Goal: Information Seeking & Learning: Understand process/instructions

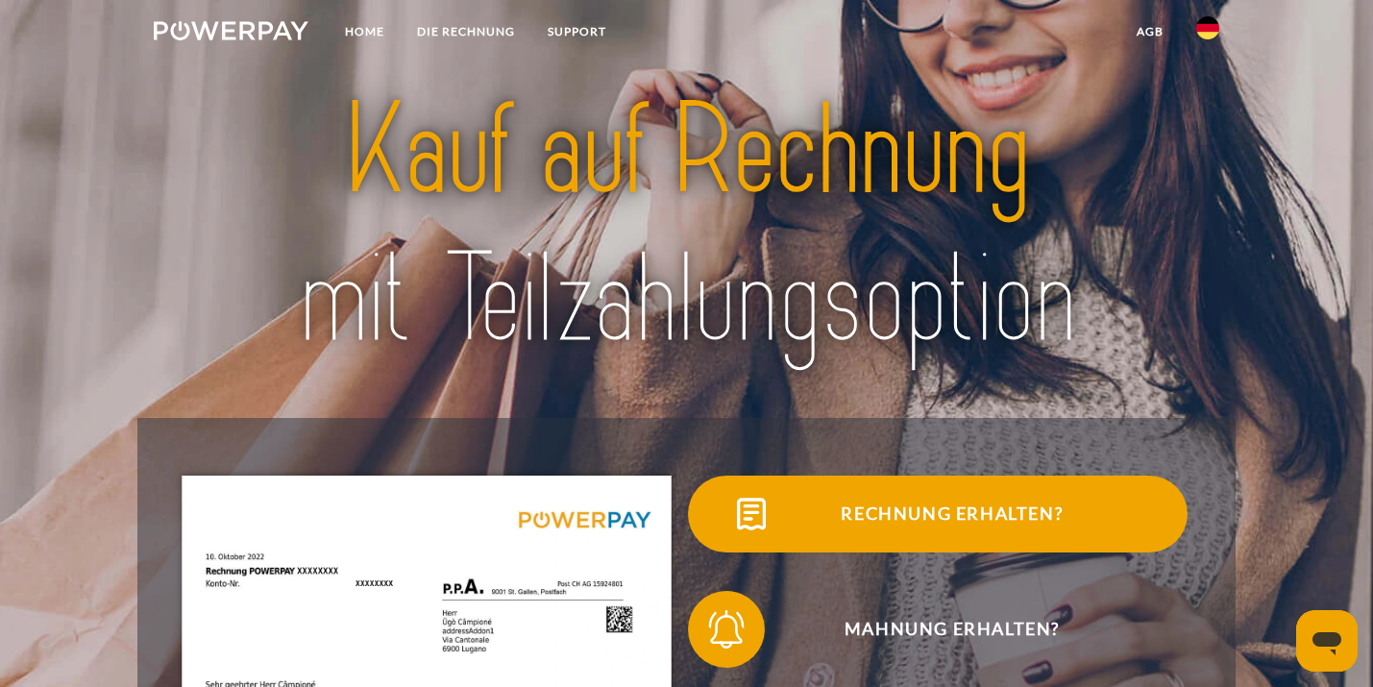
click at [878, 515] on span "Rechnung erhalten?" at bounding box center [952, 514] width 471 height 77
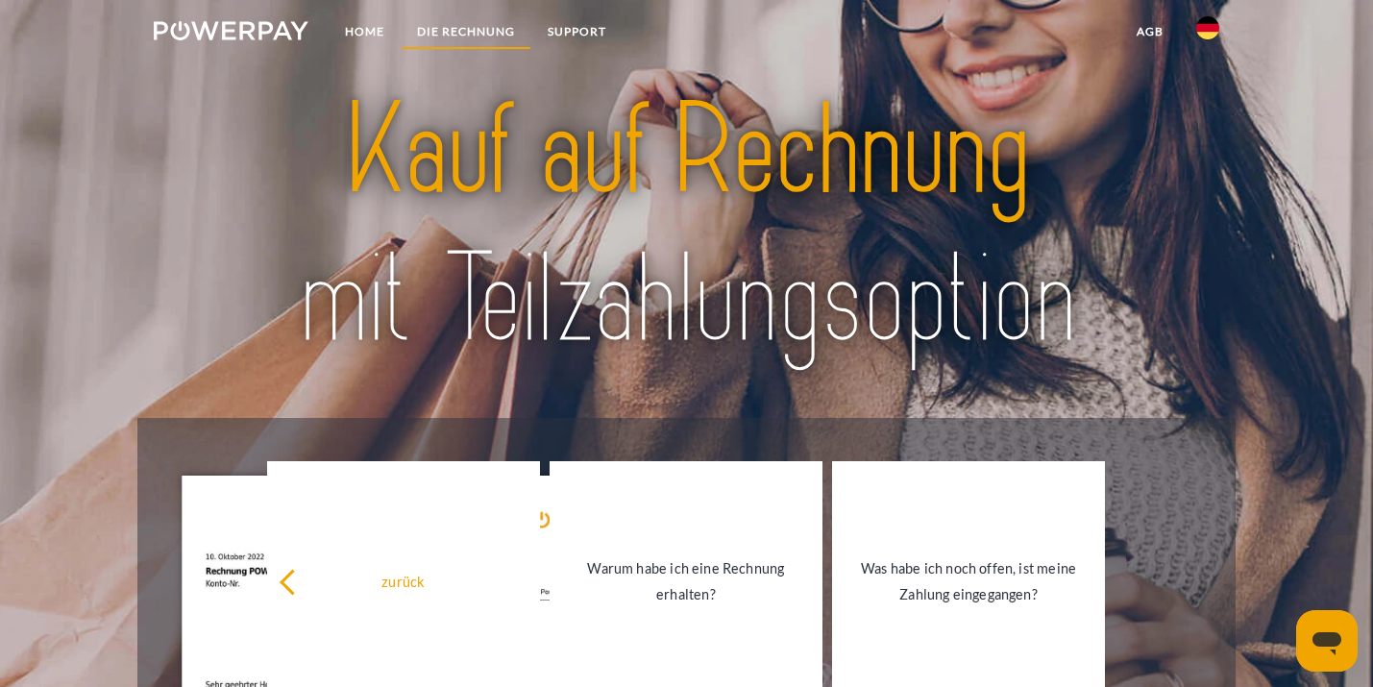
click at [468, 28] on link "DIE RECHNUNG" at bounding box center [466, 31] width 131 height 35
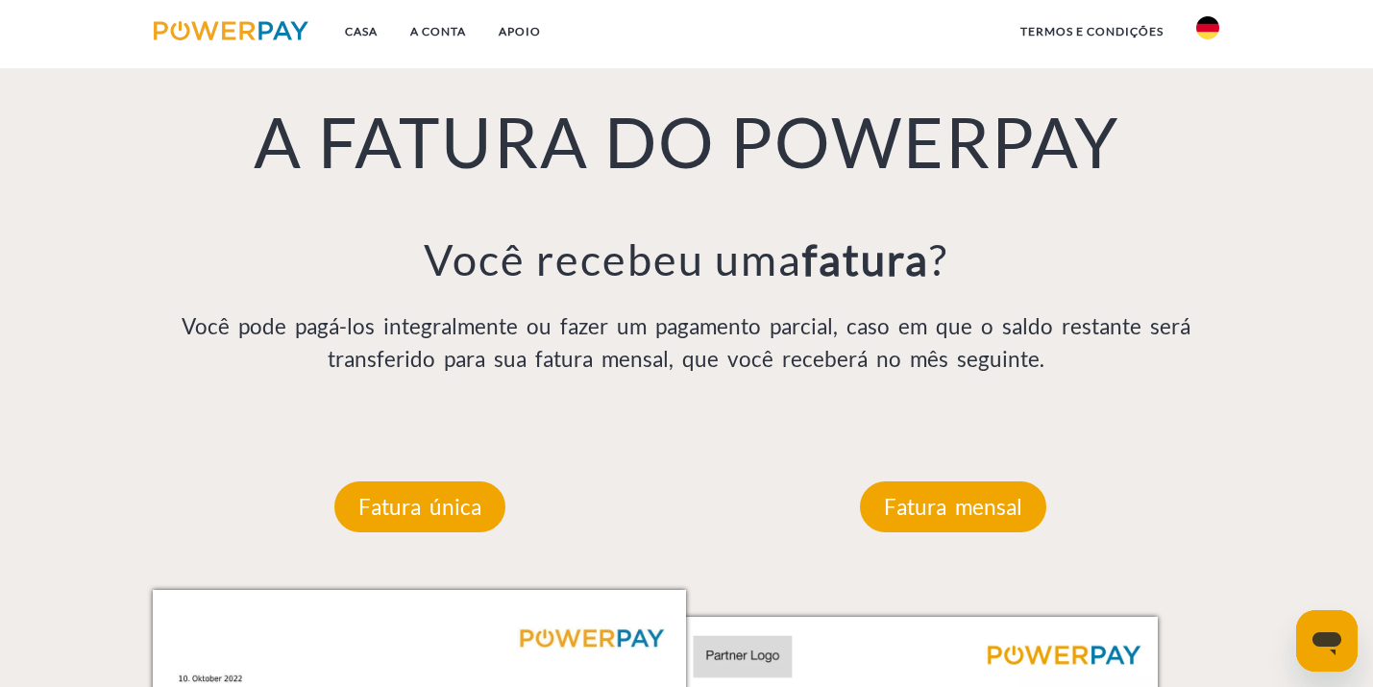
scroll to position [1485, 0]
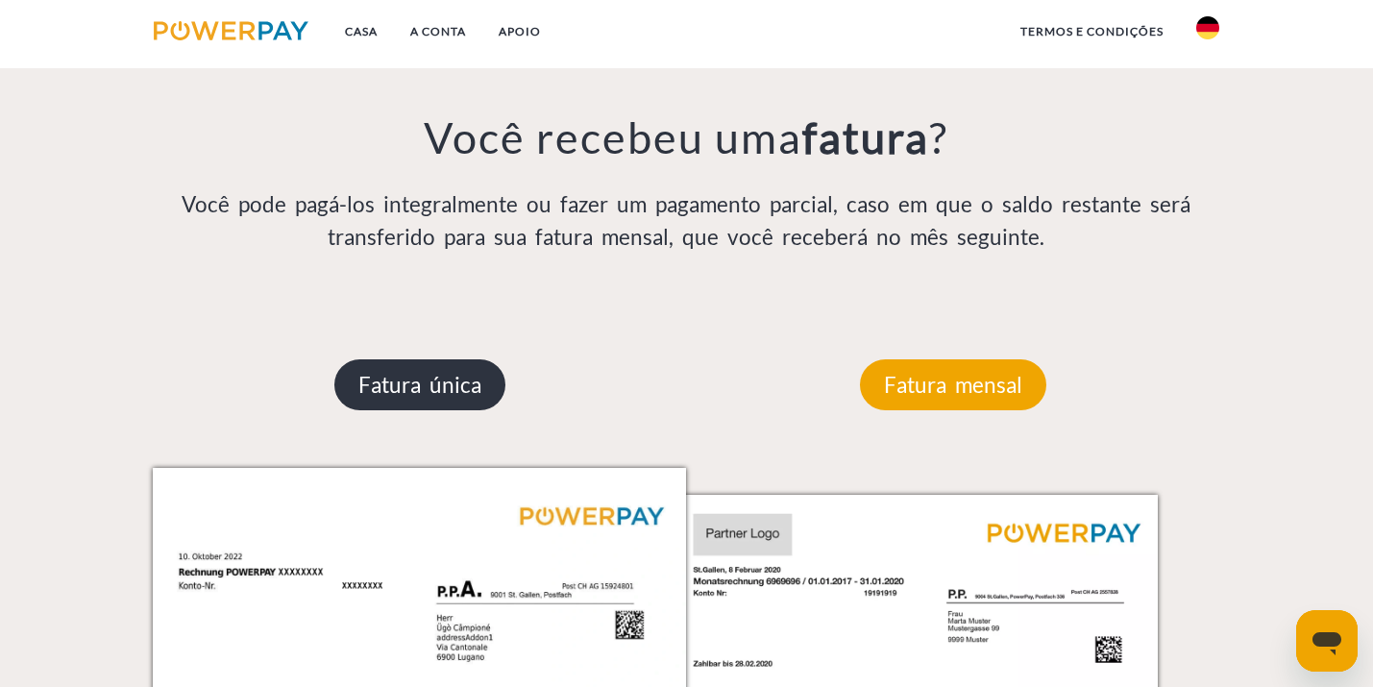
click at [421, 376] on p "Fatura única" at bounding box center [419, 385] width 171 height 52
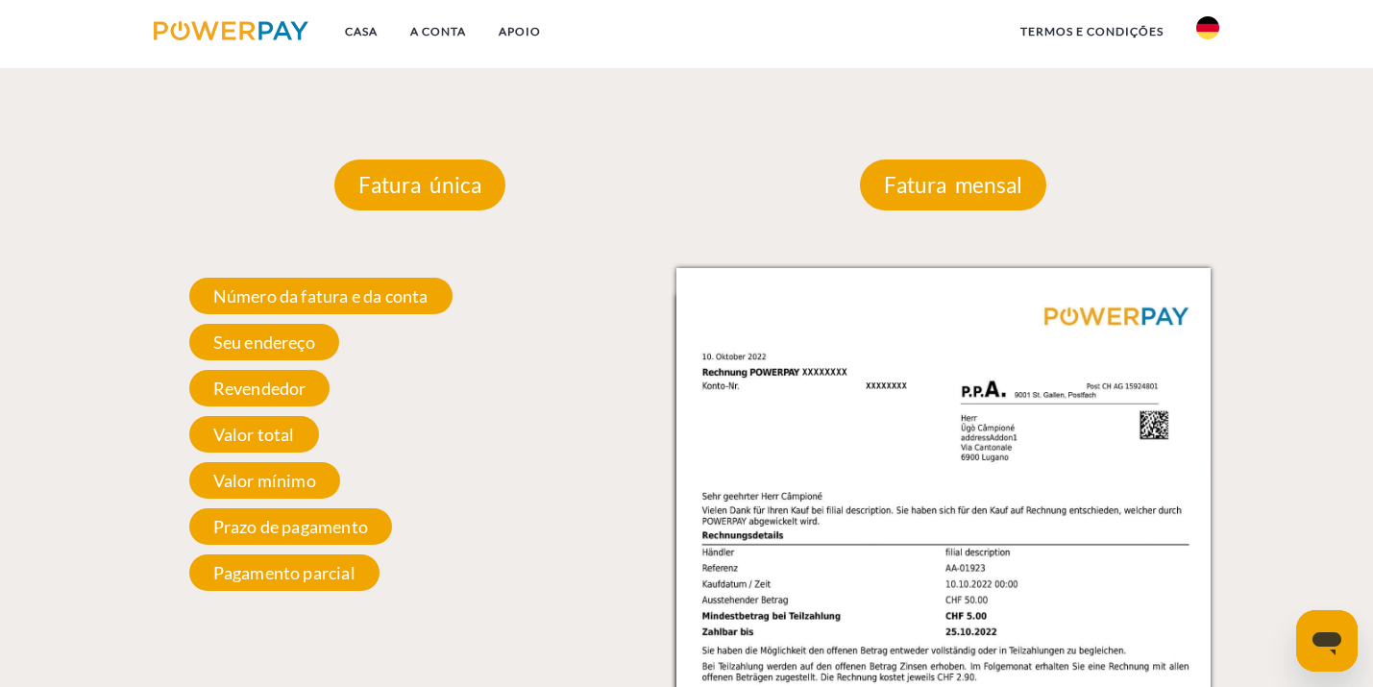
scroll to position [1718, 0]
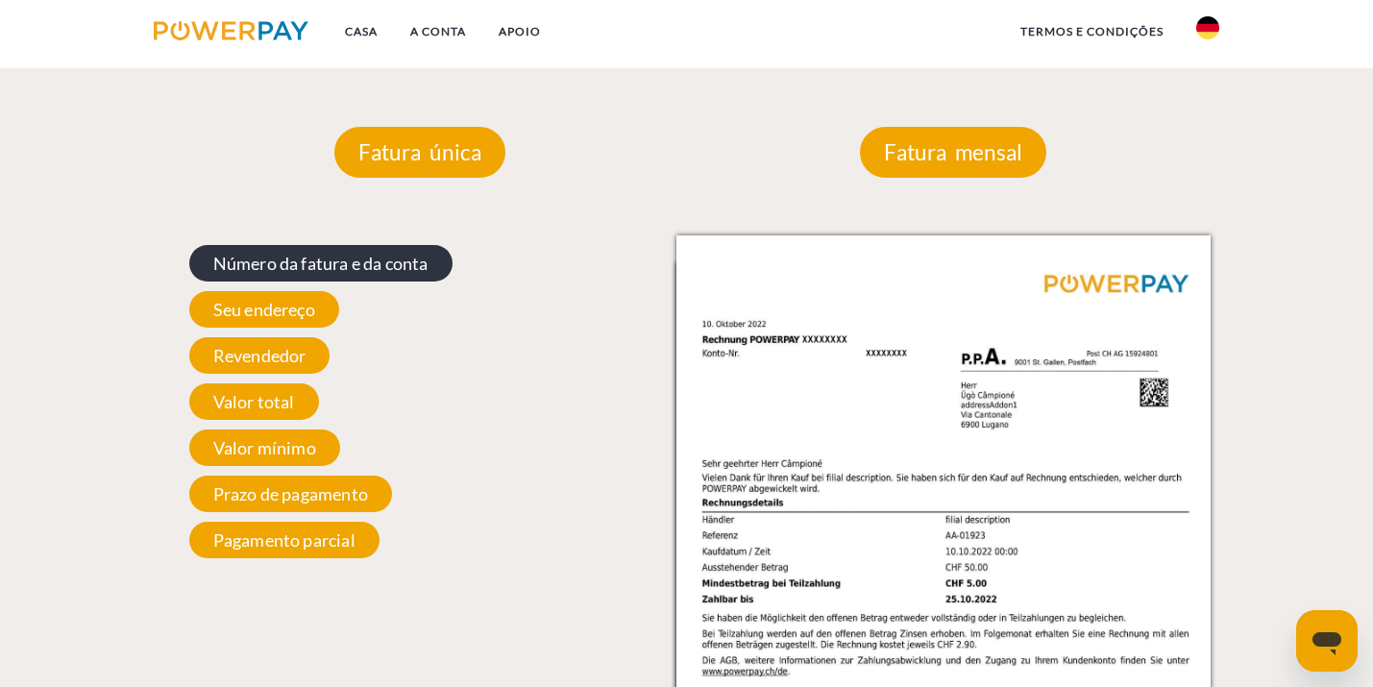
click at [285, 271] on span "Número da fatura e da conta" at bounding box center [320, 263] width 263 height 37
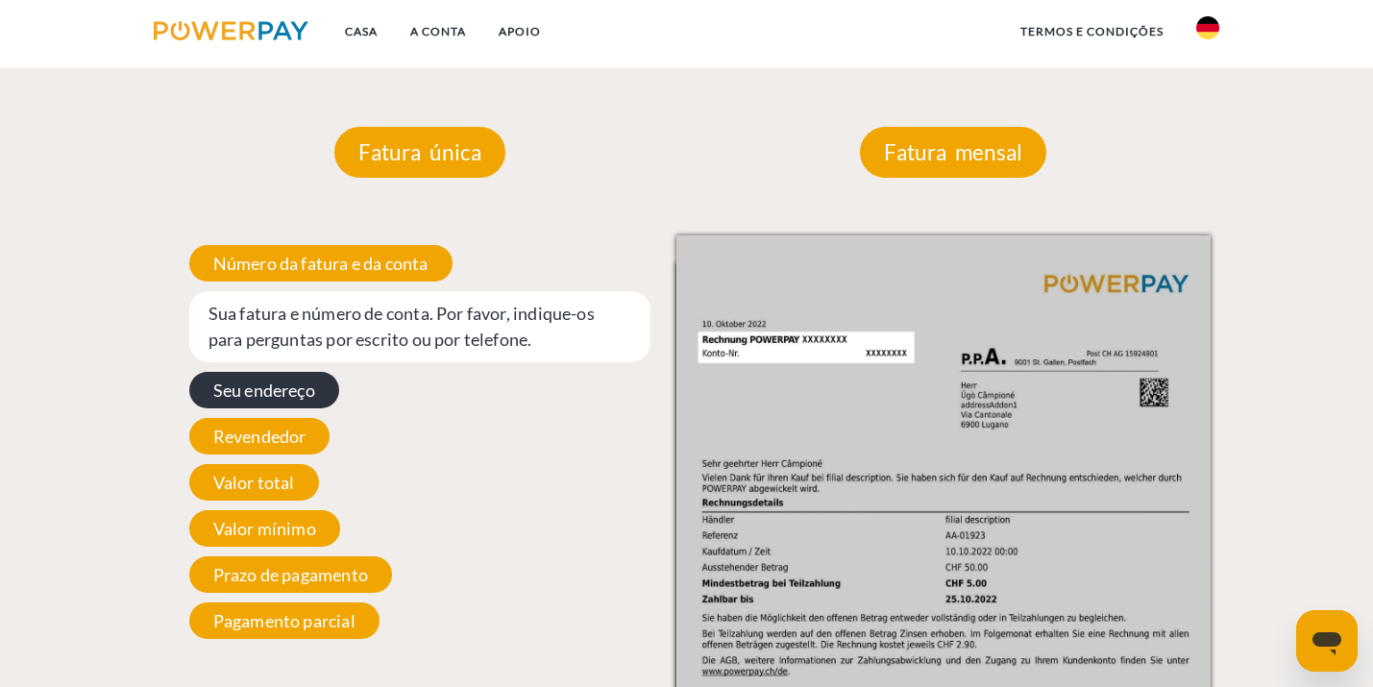
click at [295, 386] on span "Seu endereço" at bounding box center [264, 390] width 150 height 37
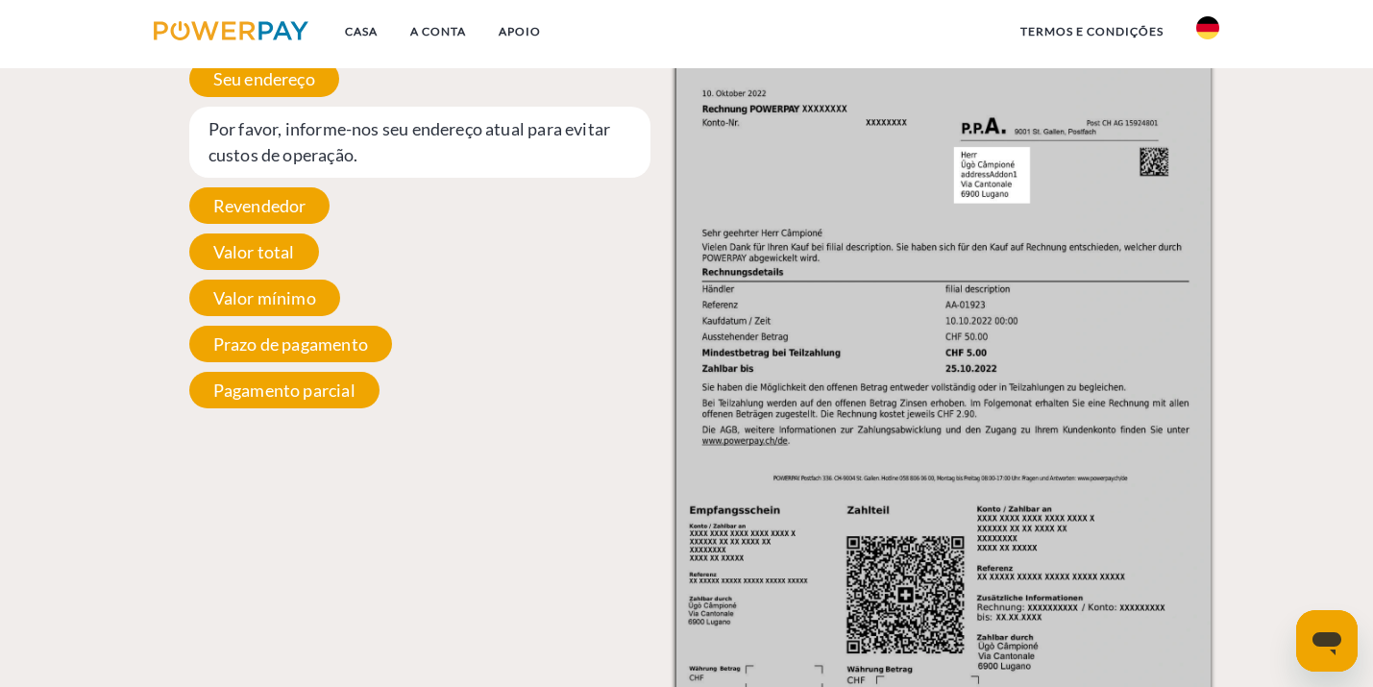
scroll to position [2005, 0]
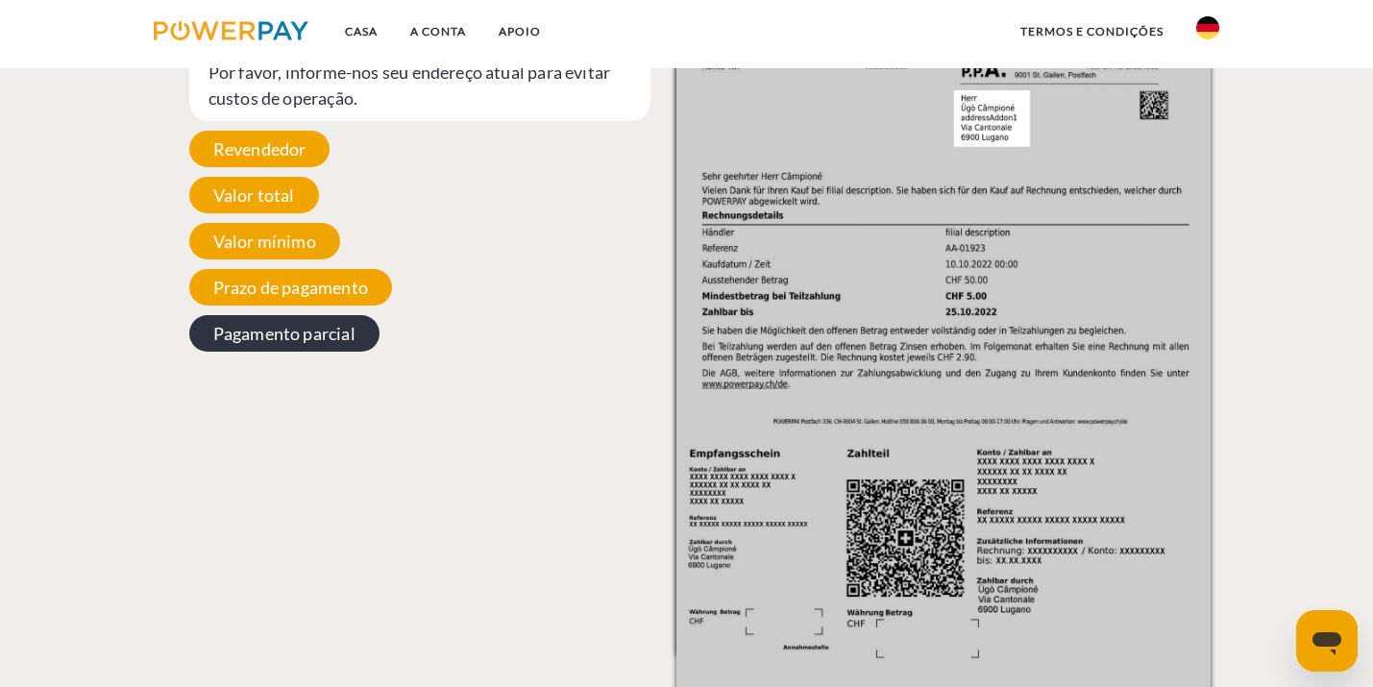
click at [301, 344] on span "Pagamento parcial" at bounding box center [284, 333] width 190 height 37
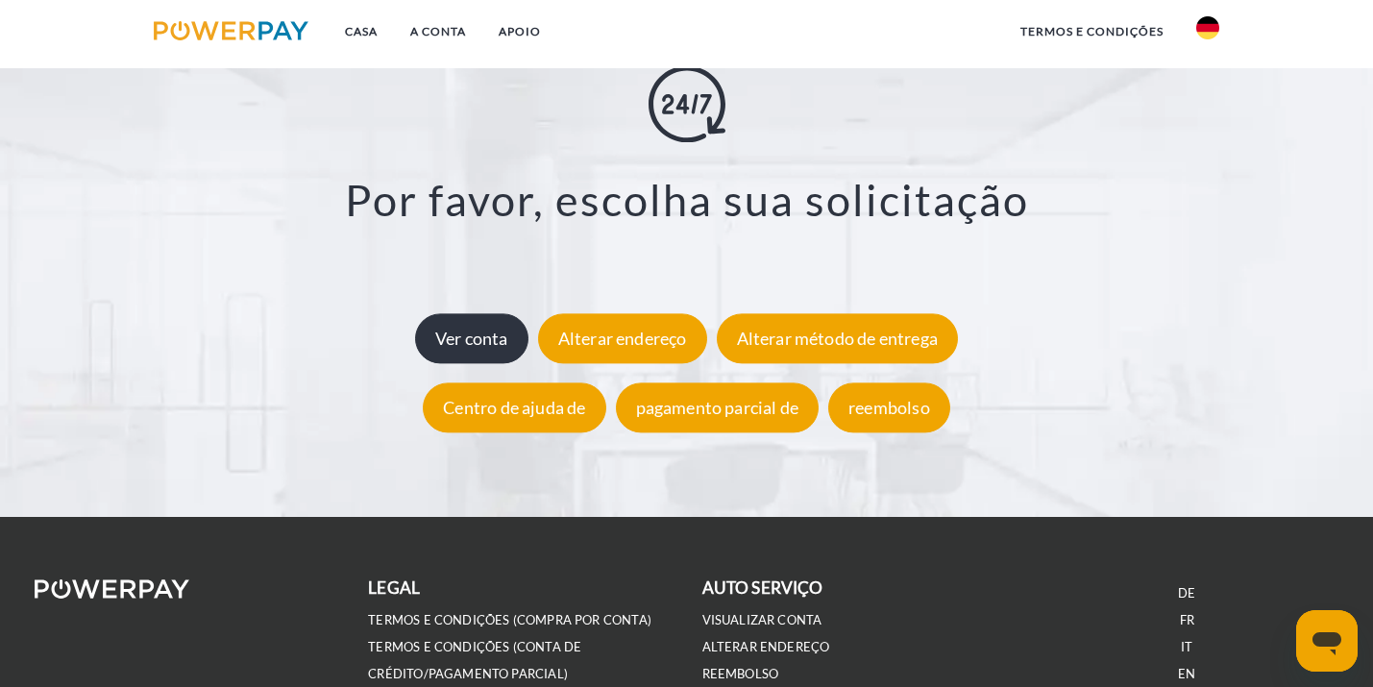
scroll to position [3462, 0]
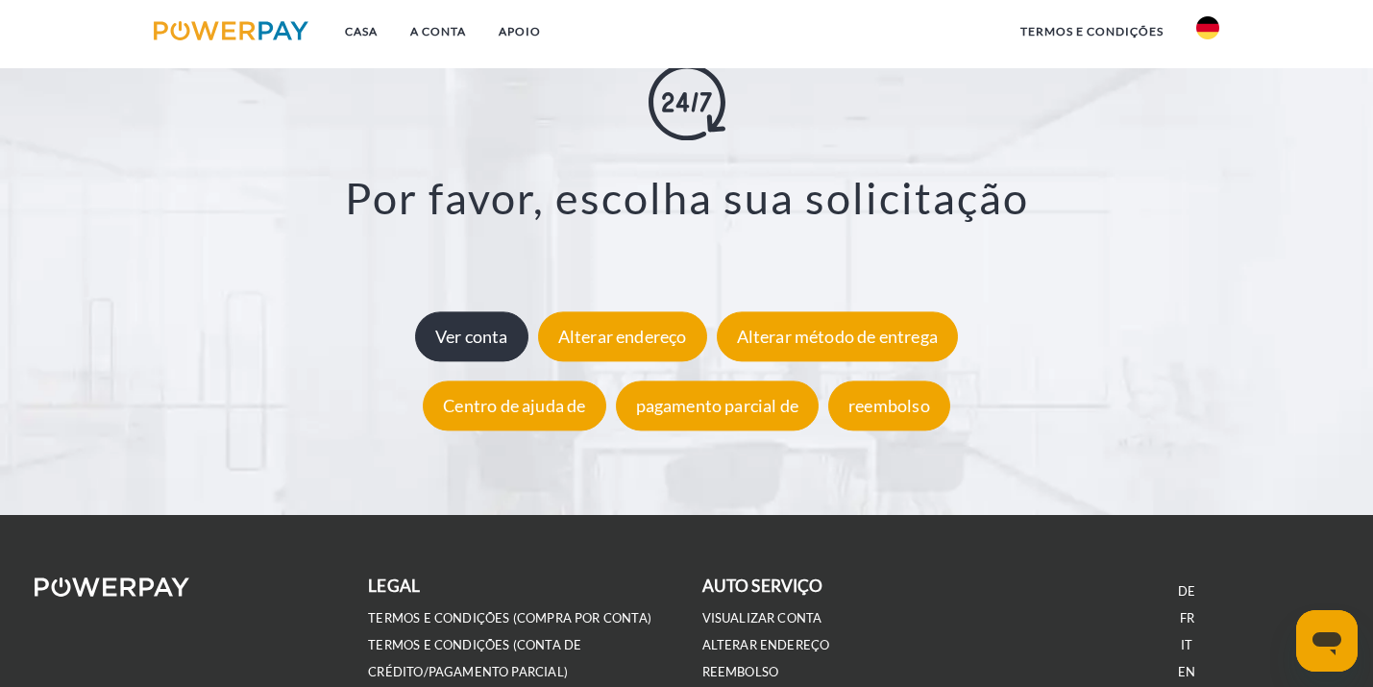
click at [450, 331] on div "Ver conta" at bounding box center [471, 336] width 113 height 50
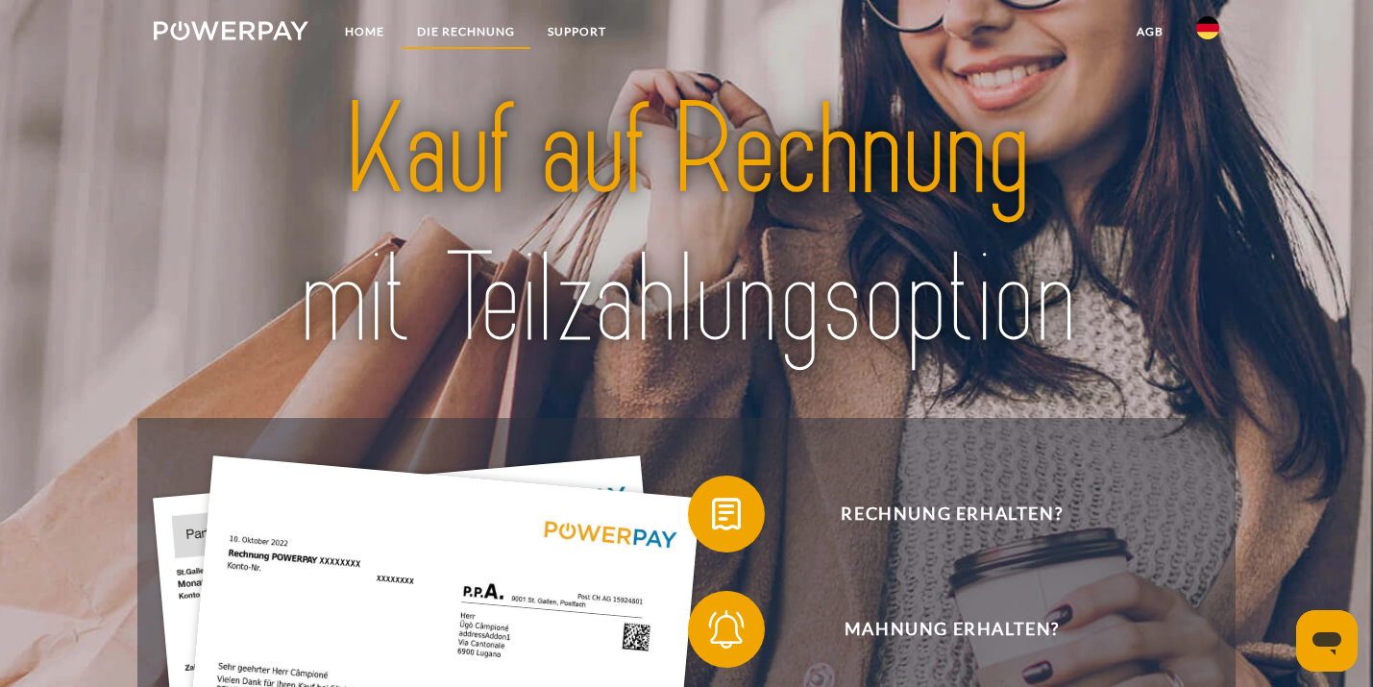
click at [484, 30] on link "DIE RECHNUNG" at bounding box center [466, 31] width 131 height 35
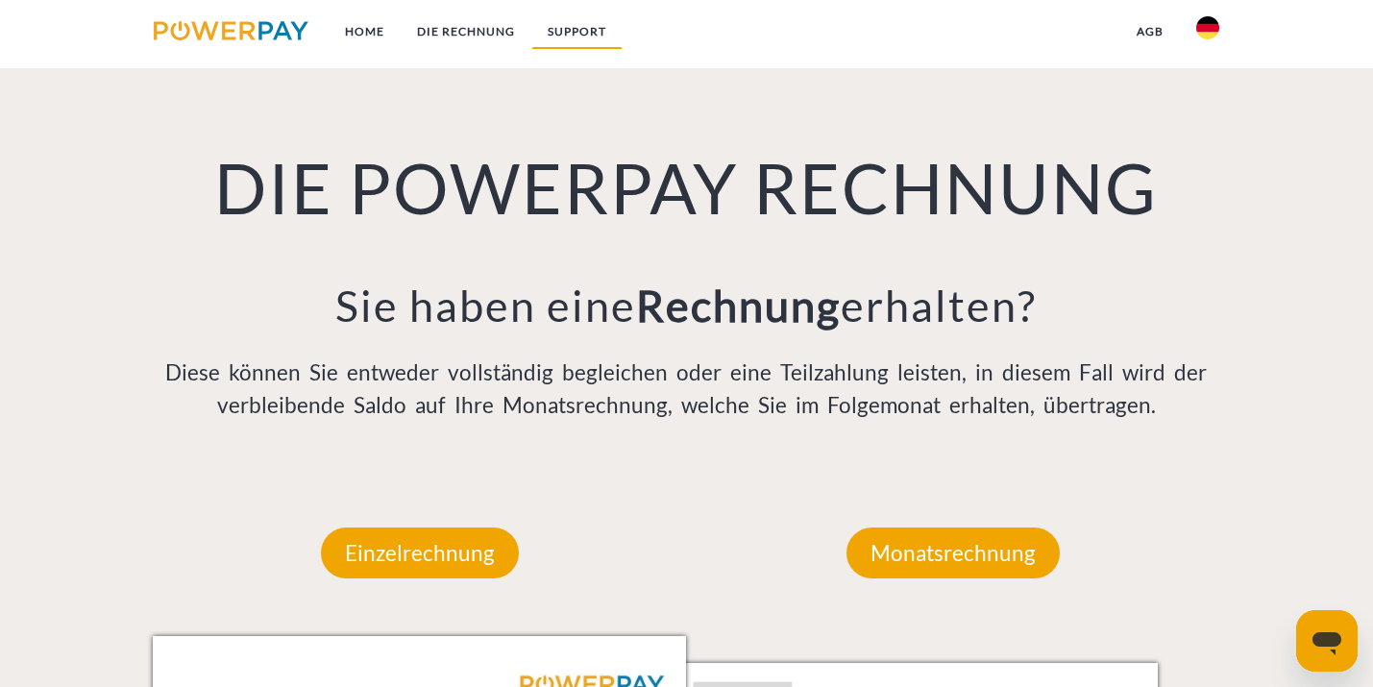
click at [573, 29] on link "SUPPORT" at bounding box center [576, 31] width 91 height 35
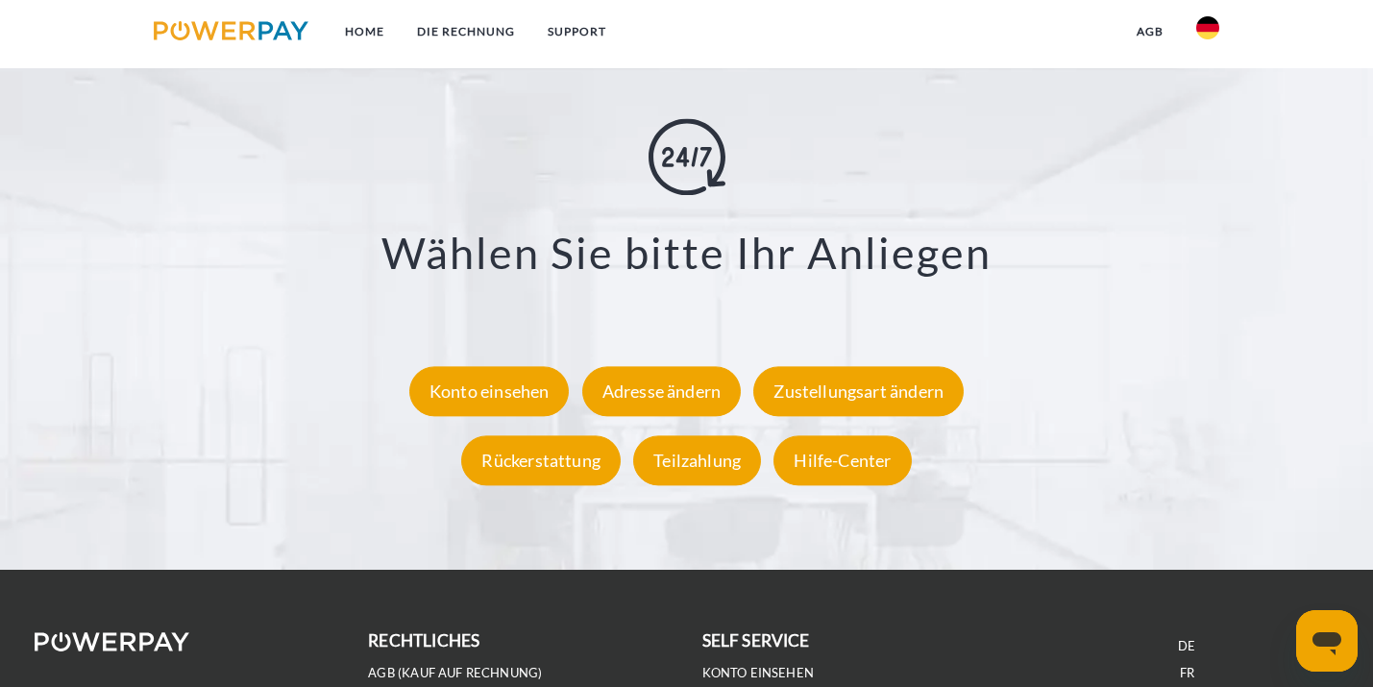
scroll to position [3453, 0]
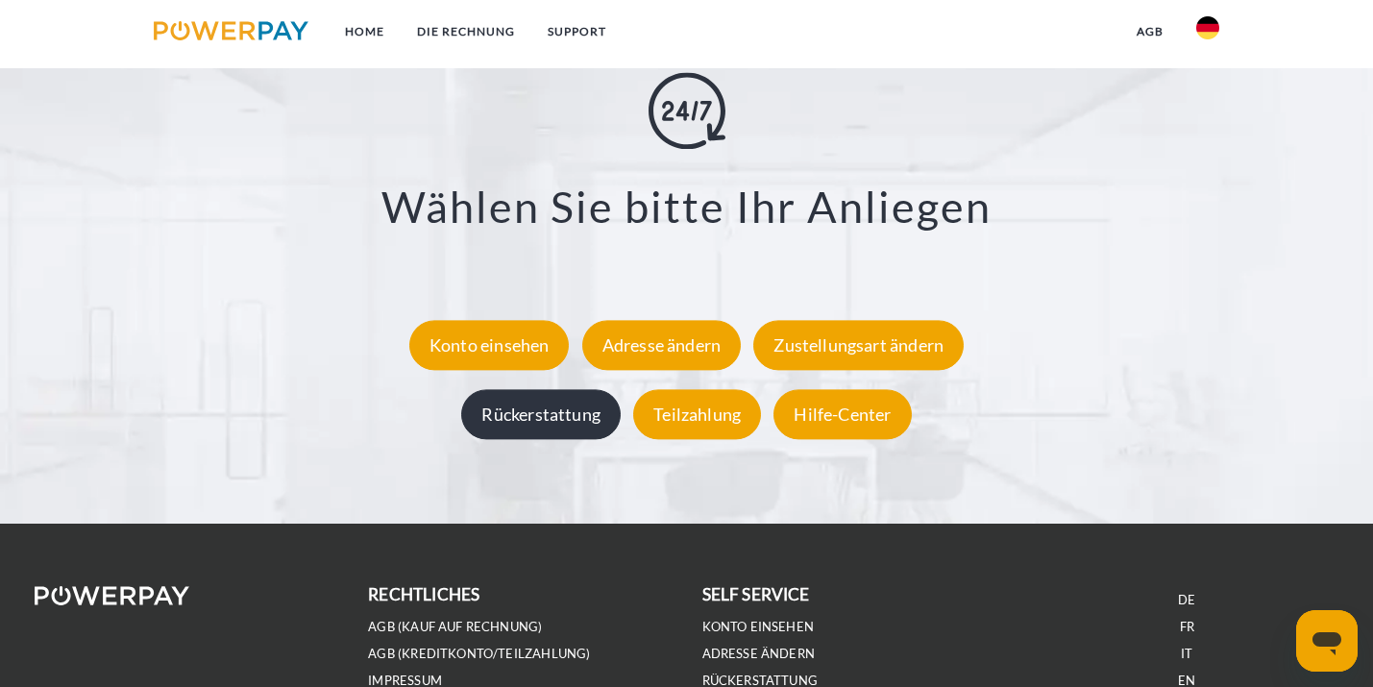
click at [516, 415] on div "Rückerstattung" at bounding box center [540, 414] width 159 height 50
